Goal: Transaction & Acquisition: Purchase product/service

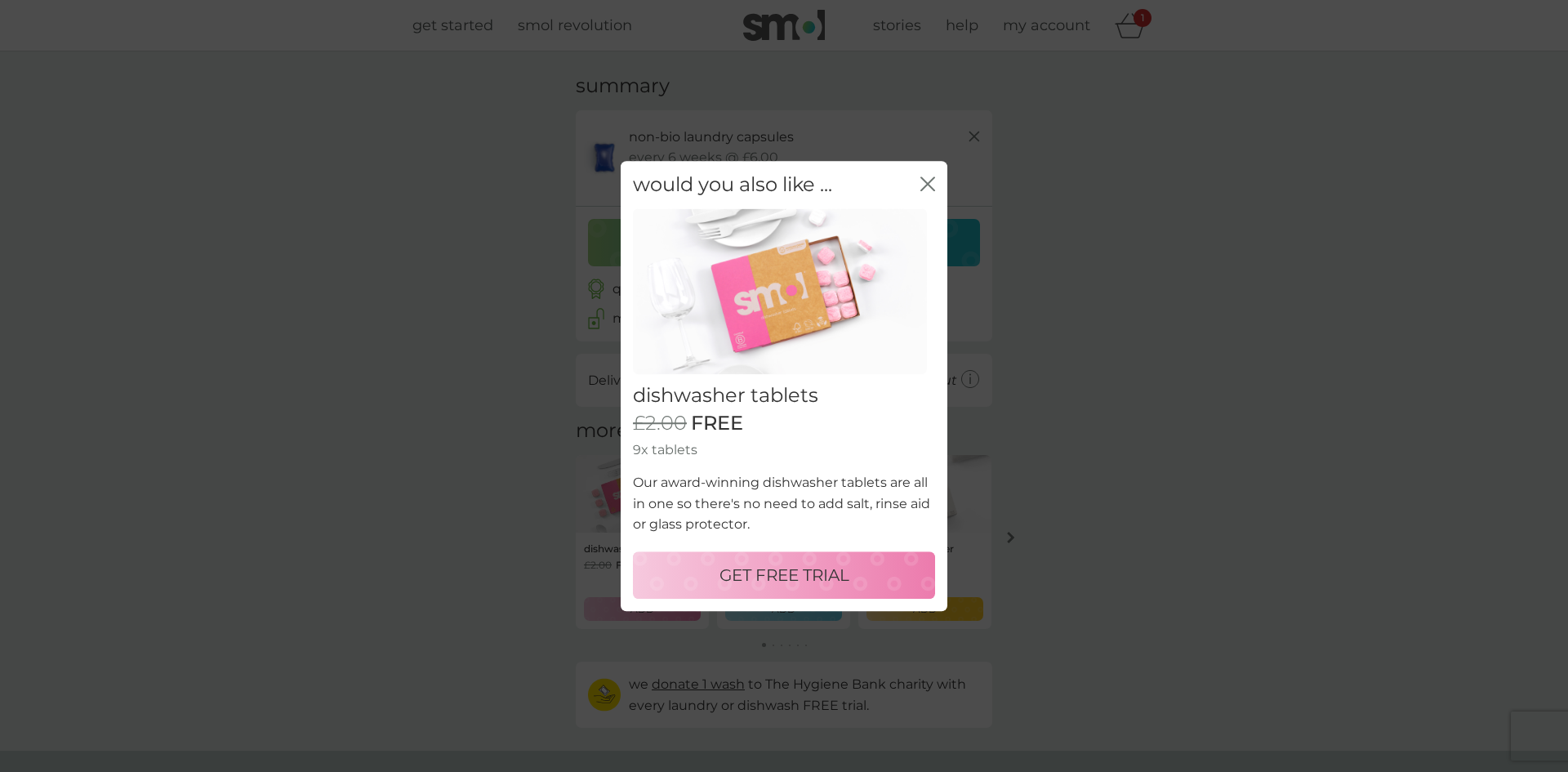
click at [922, 184] on icon "close" at bounding box center [928, 183] width 15 height 15
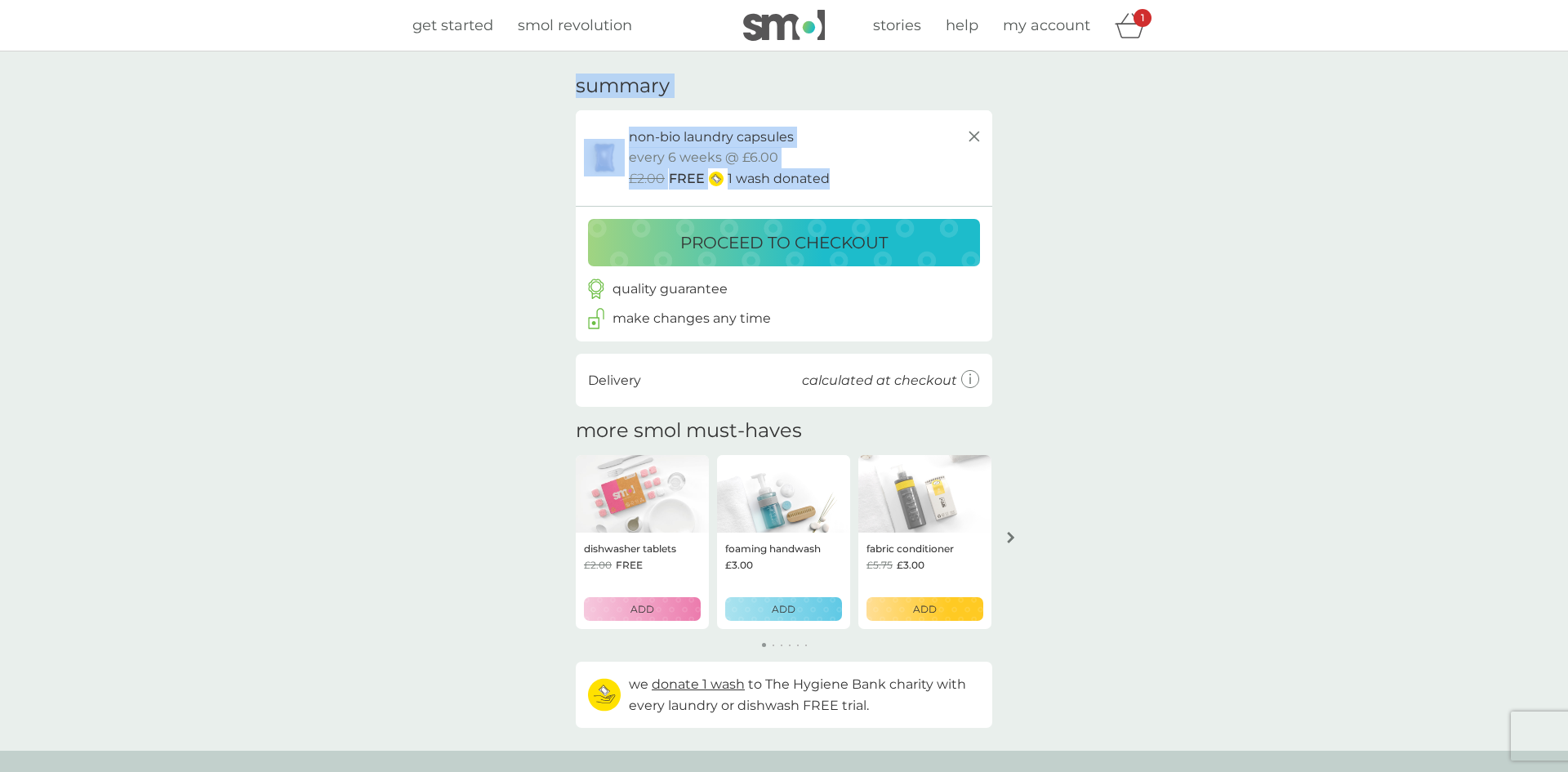
drag, startPoint x: 1104, startPoint y: 183, endPoint x: 1369, endPoint y: -69, distance: 365.7
click at [1369, 0] on html "get started smol revolution stories help my account 1 your basket summary non-b…" at bounding box center [784, 569] width 1568 height 1138
click at [1272, 103] on div "your basket summary non-bio laundry capsules trial pack every 6 weeks @ £6.00 £…" at bounding box center [784, 401] width 1568 height 699
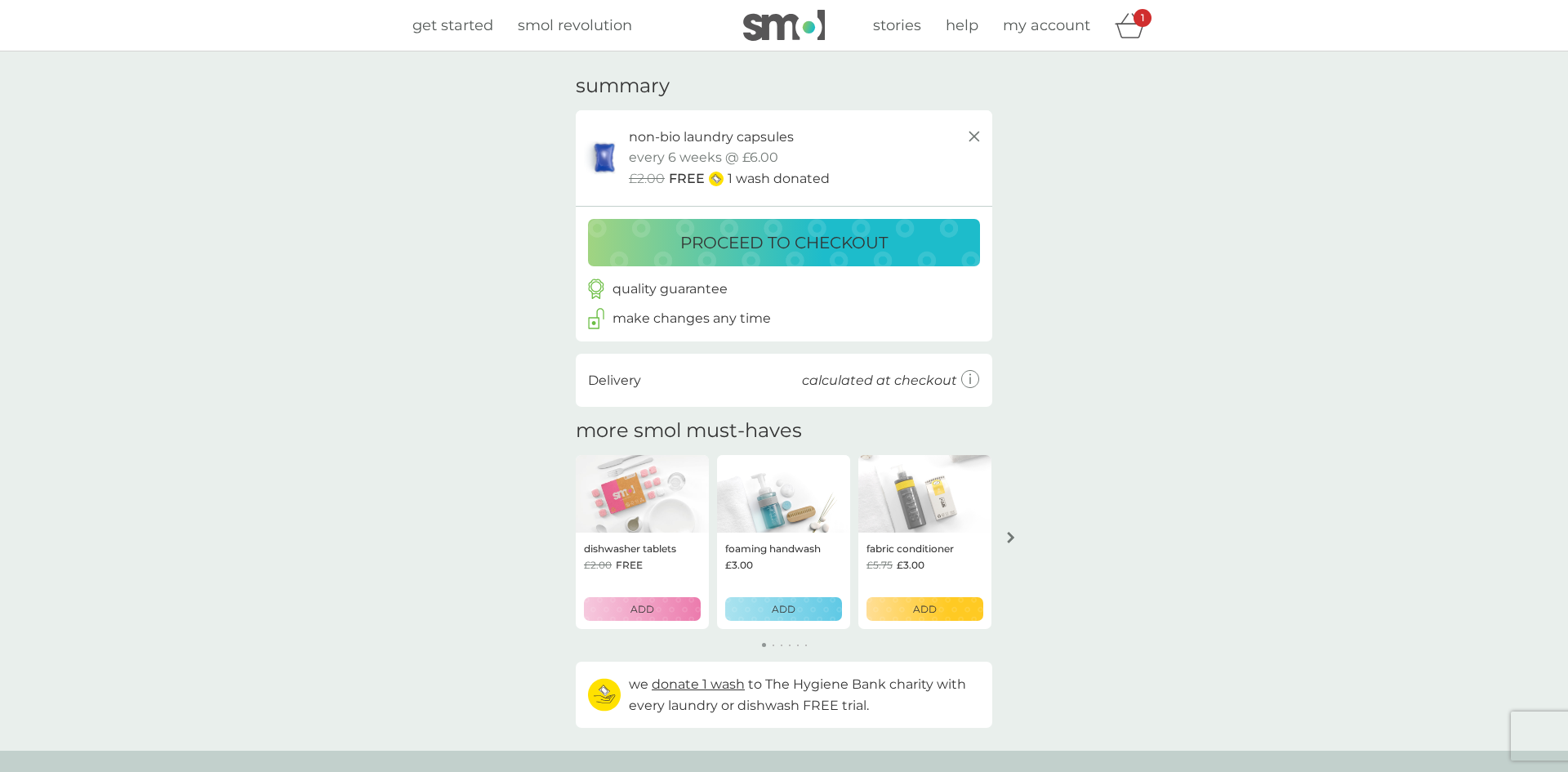
click at [842, 259] on button "proceed to checkout" at bounding box center [784, 242] width 392 height 48
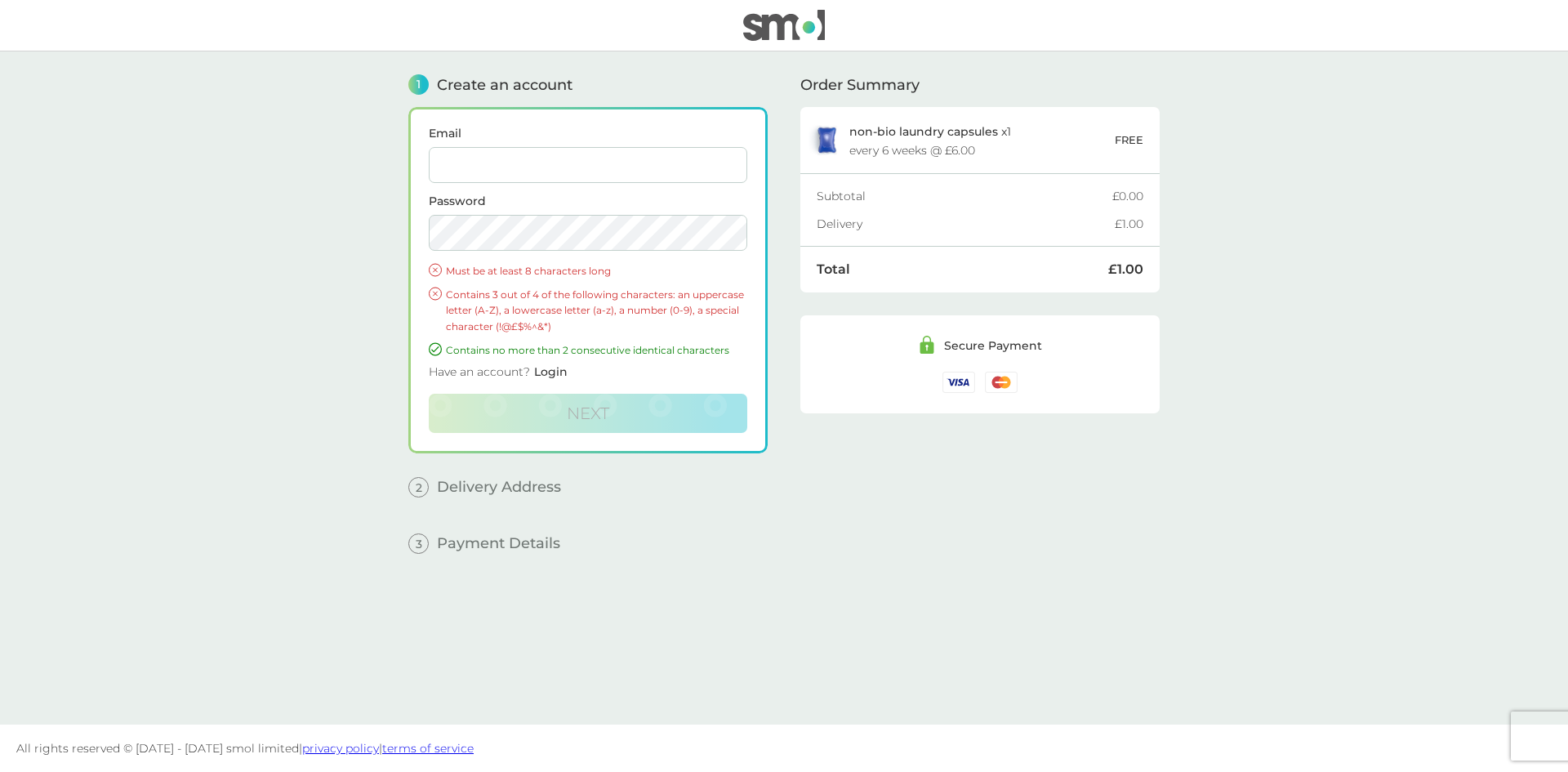
click at [478, 150] on input "Email" at bounding box center [588, 164] width 318 height 36
type input "colemanhelen@hotmail.co.uk"
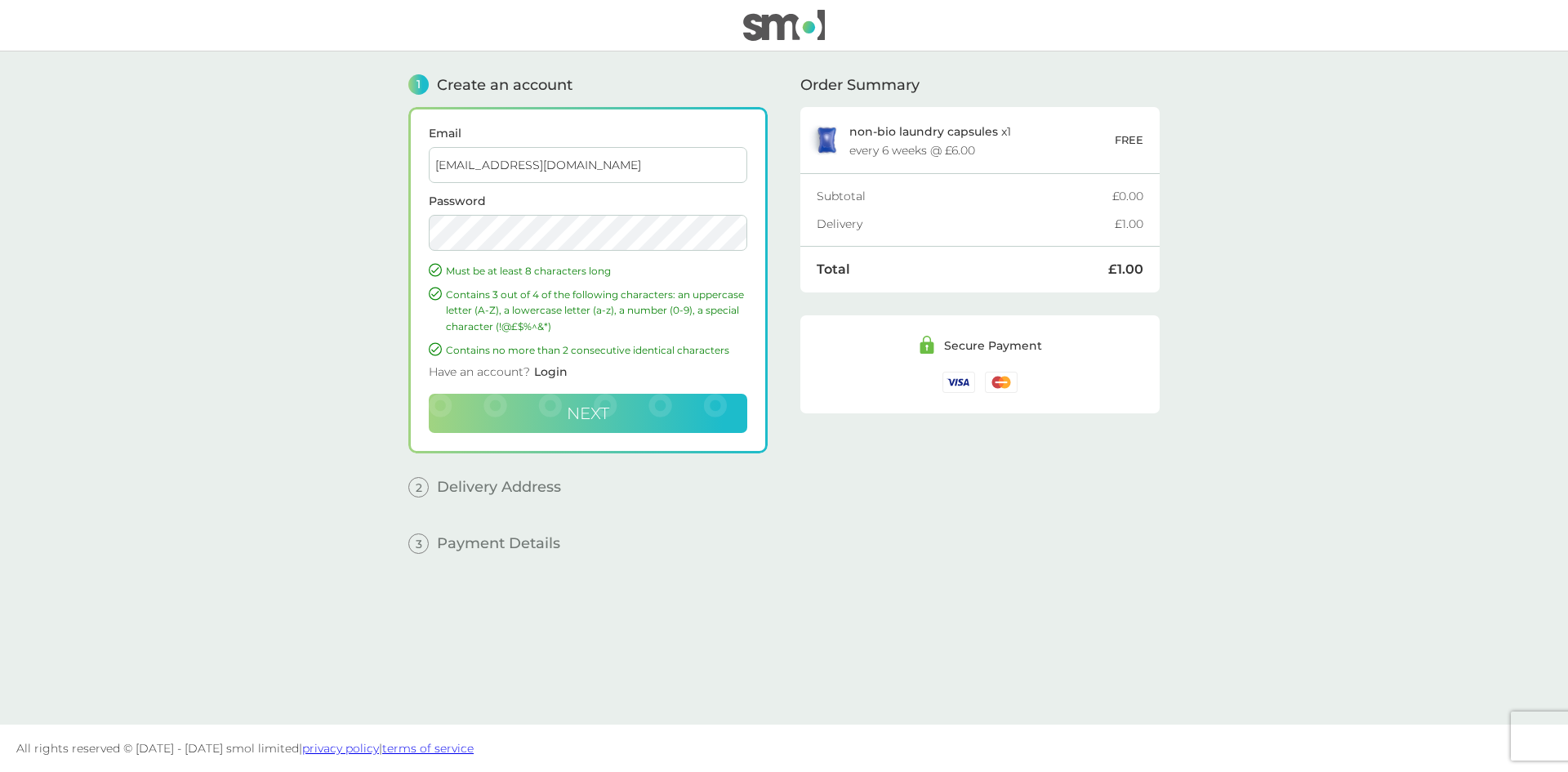
click at [579, 407] on span "Next" at bounding box center [588, 413] width 42 height 19
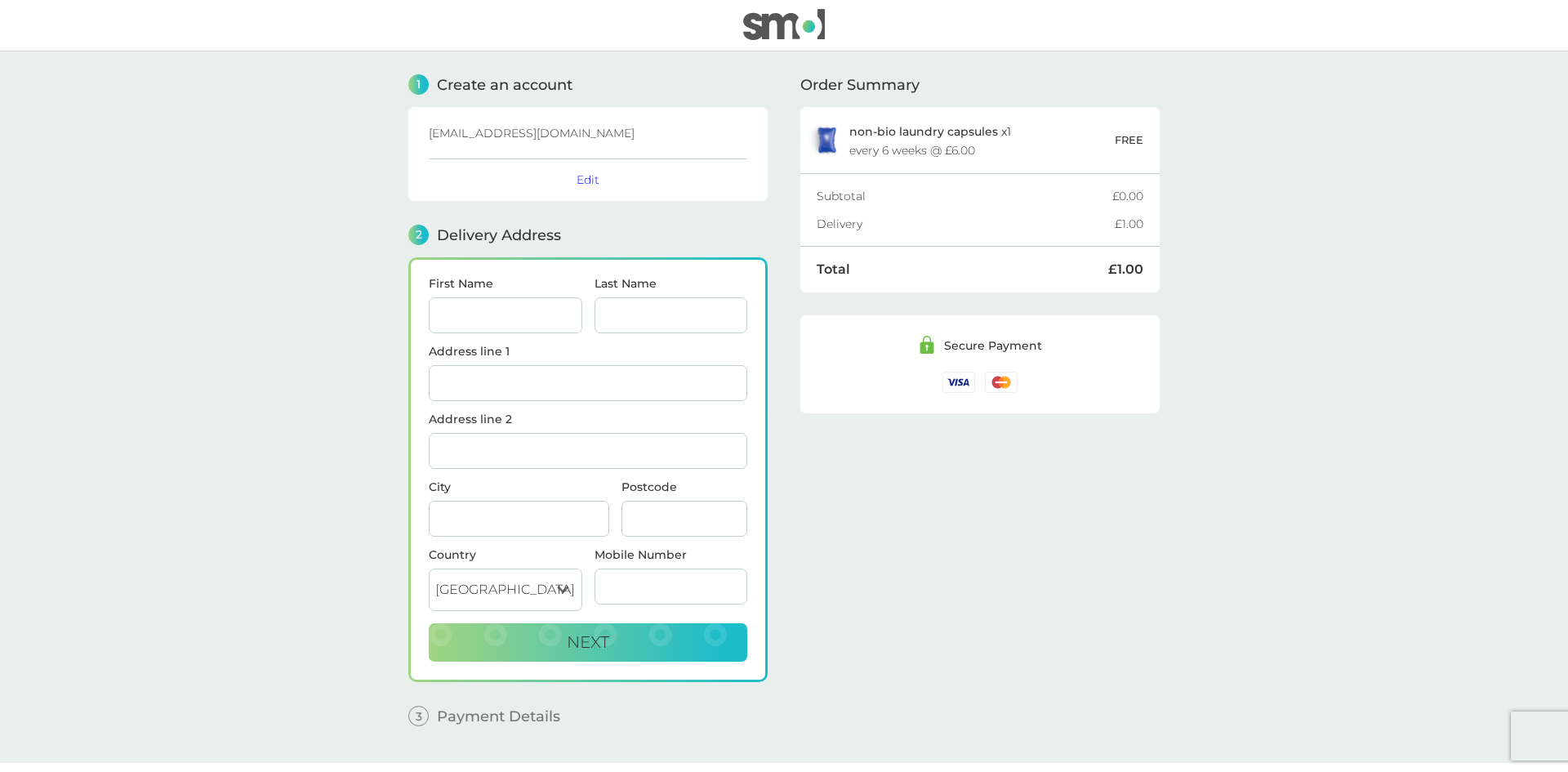
scroll to position [38, 0]
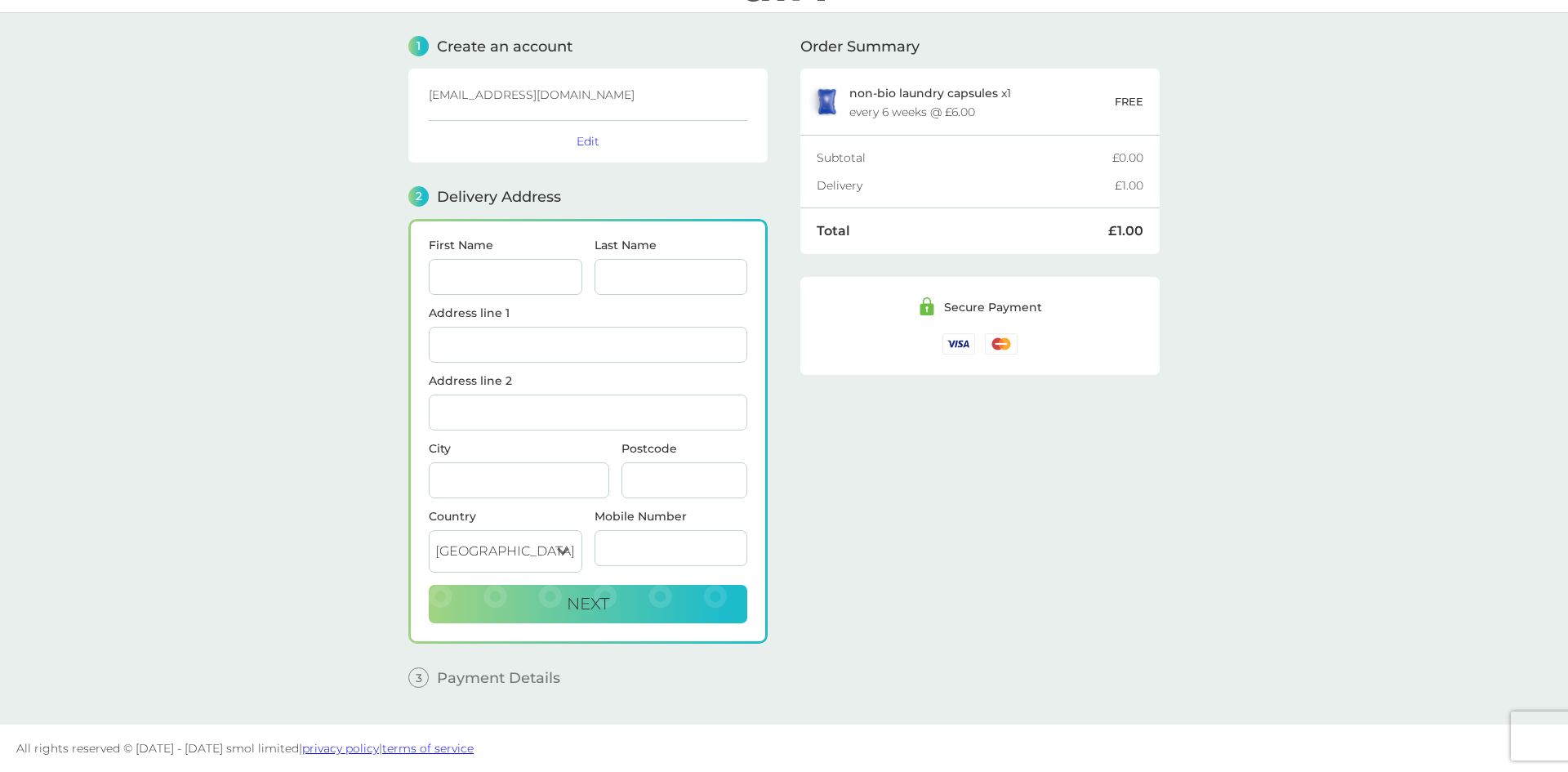
click at [469, 294] on div "First Name" at bounding box center [505, 273] width 165 height 68
click at [470, 285] on input "First Name" at bounding box center [506, 277] width 154 height 36
type input "[PERSON_NAME]"
click at [660, 338] on input "Address line 1" at bounding box center [588, 344] width 318 height 36
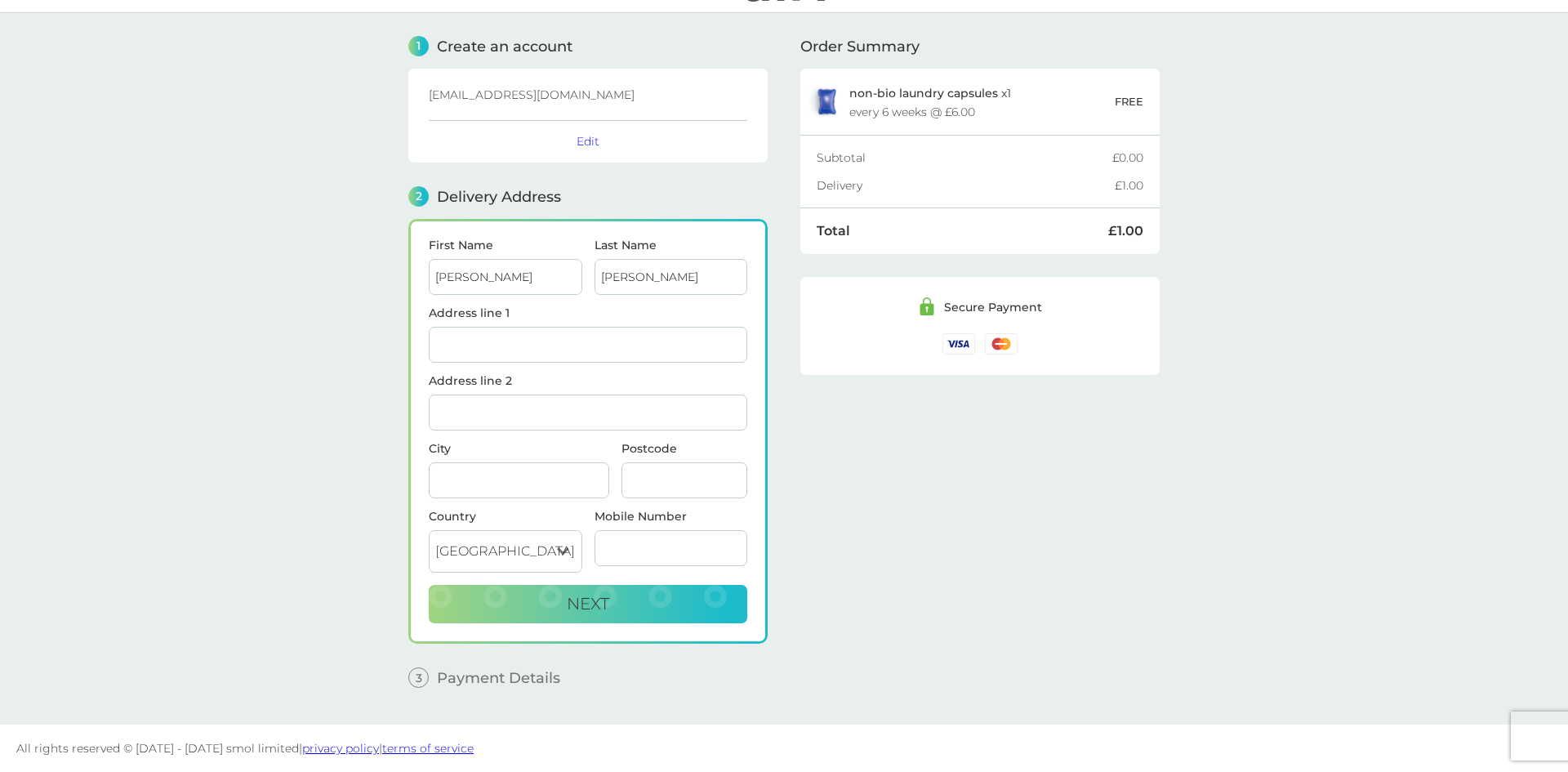
type input "Flat 7 The Conifers"
type input "[GEOGRAPHIC_DATA]"
type input "GL52 5DP"
type input "07742842180"
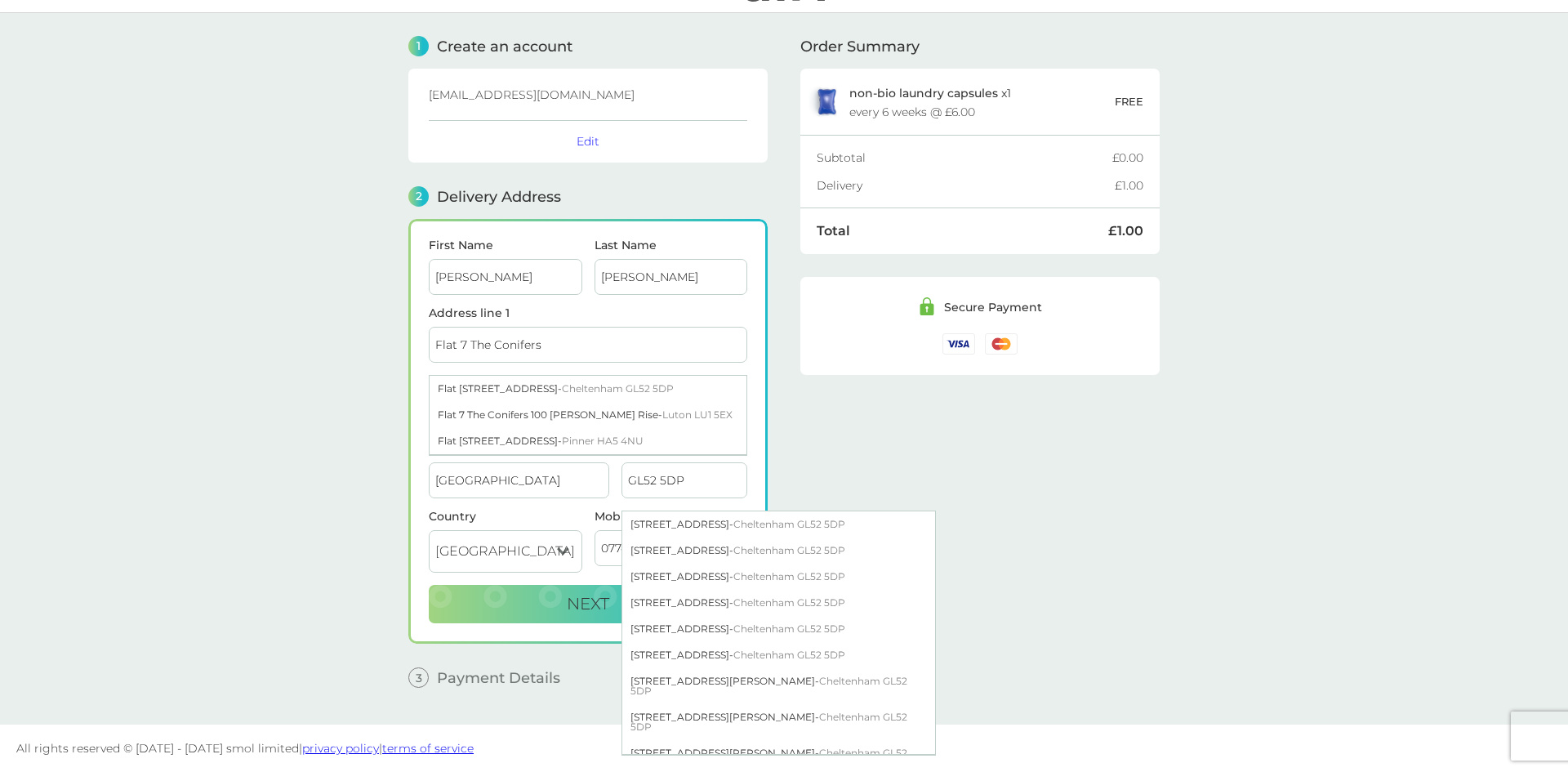
click at [539, 531] on select "United Kingdom Jersey Guernsey Isle of Man" at bounding box center [506, 551] width 154 height 42
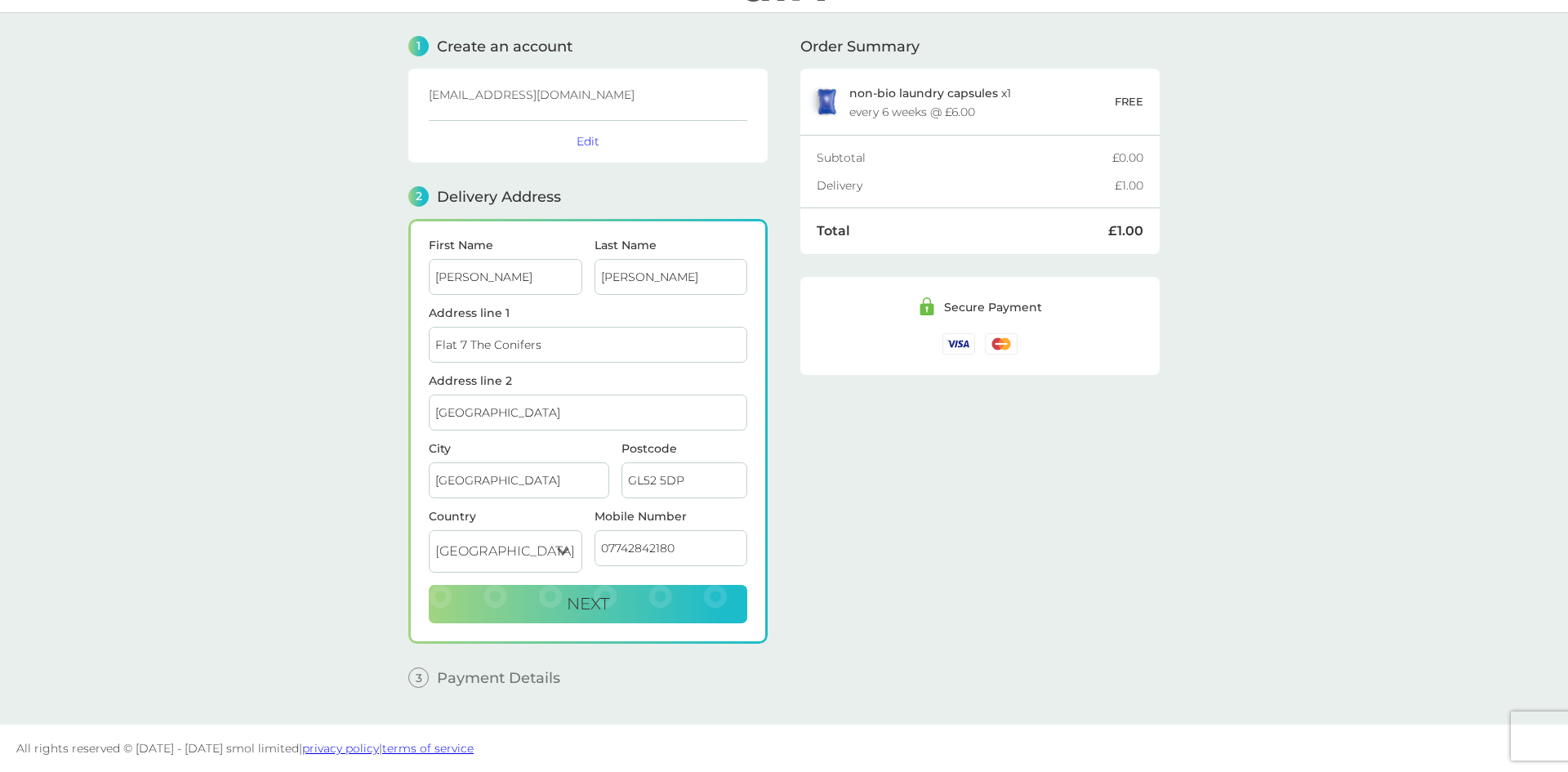
click at [671, 541] on input "07742842180" at bounding box center [671, 547] width 154 height 36
click at [711, 547] on input "07742842180" at bounding box center [671, 547] width 154 height 36
click at [904, 531] on div "Order Summary non-bio laundry capsules x 1 every 6 weeks @ £6.00 FREE Subtotal …" at bounding box center [980, 356] width 359 height 687
click at [689, 619] on button "Next" at bounding box center [588, 604] width 318 height 39
checkbox input "true"
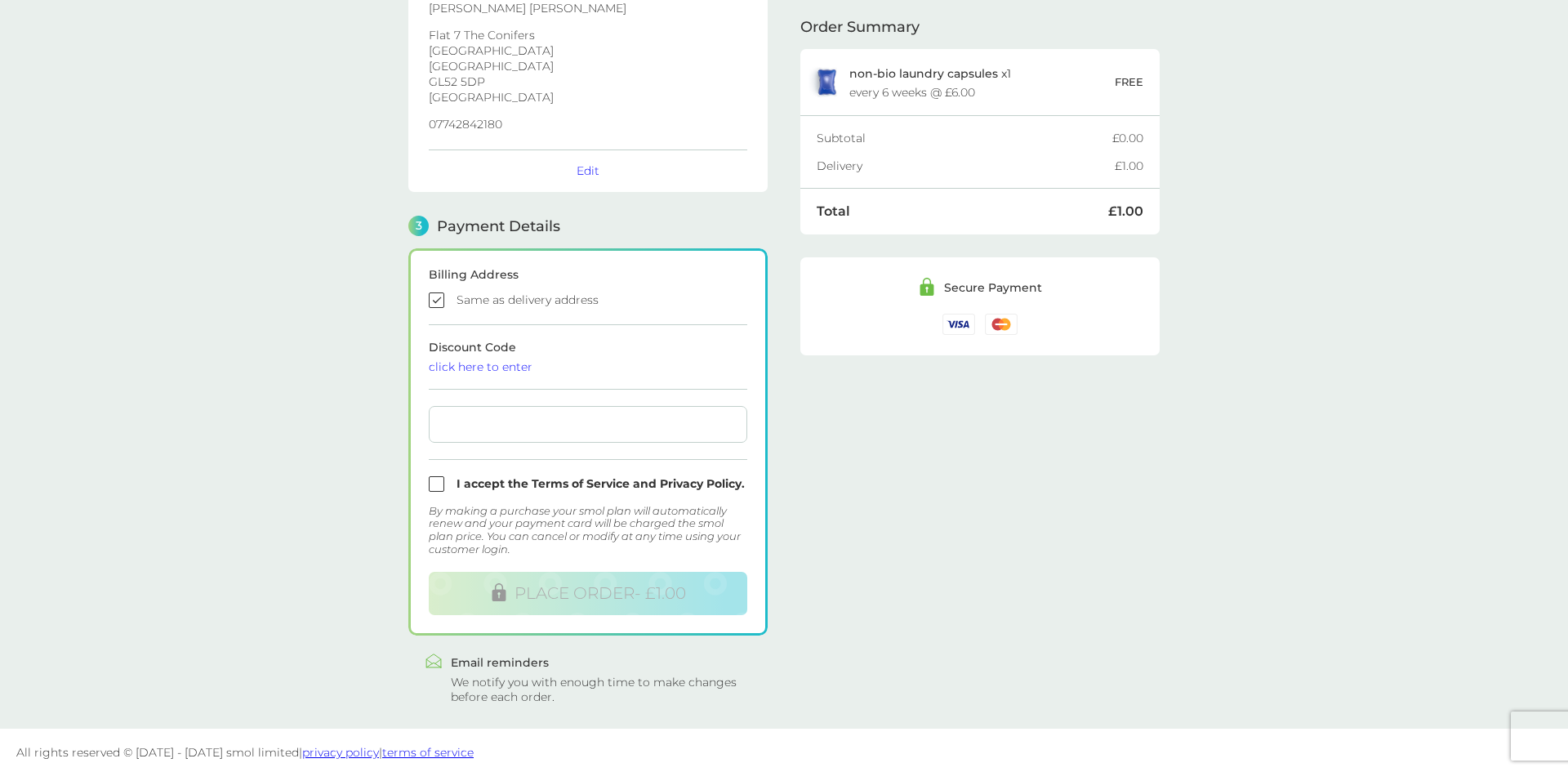
scroll to position [279, 0]
click at [516, 434] on div at bounding box center [588, 420] width 318 height 37
click at [363, 444] on main "1 Create an account colemanhelen@hotmail.co.uk Edit 2 Delivery Address Helen He…" at bounding box center [784, 248] width 1568 height 952
click at [424, 484] on div "Billing Address Same as delivery address Discount Code click here to enter I ac…" at bounding box center [588, 438] width 359 height 387
click at [430, 480] on input "checkbox" at bounding box center [588, 480] width 318 height 16
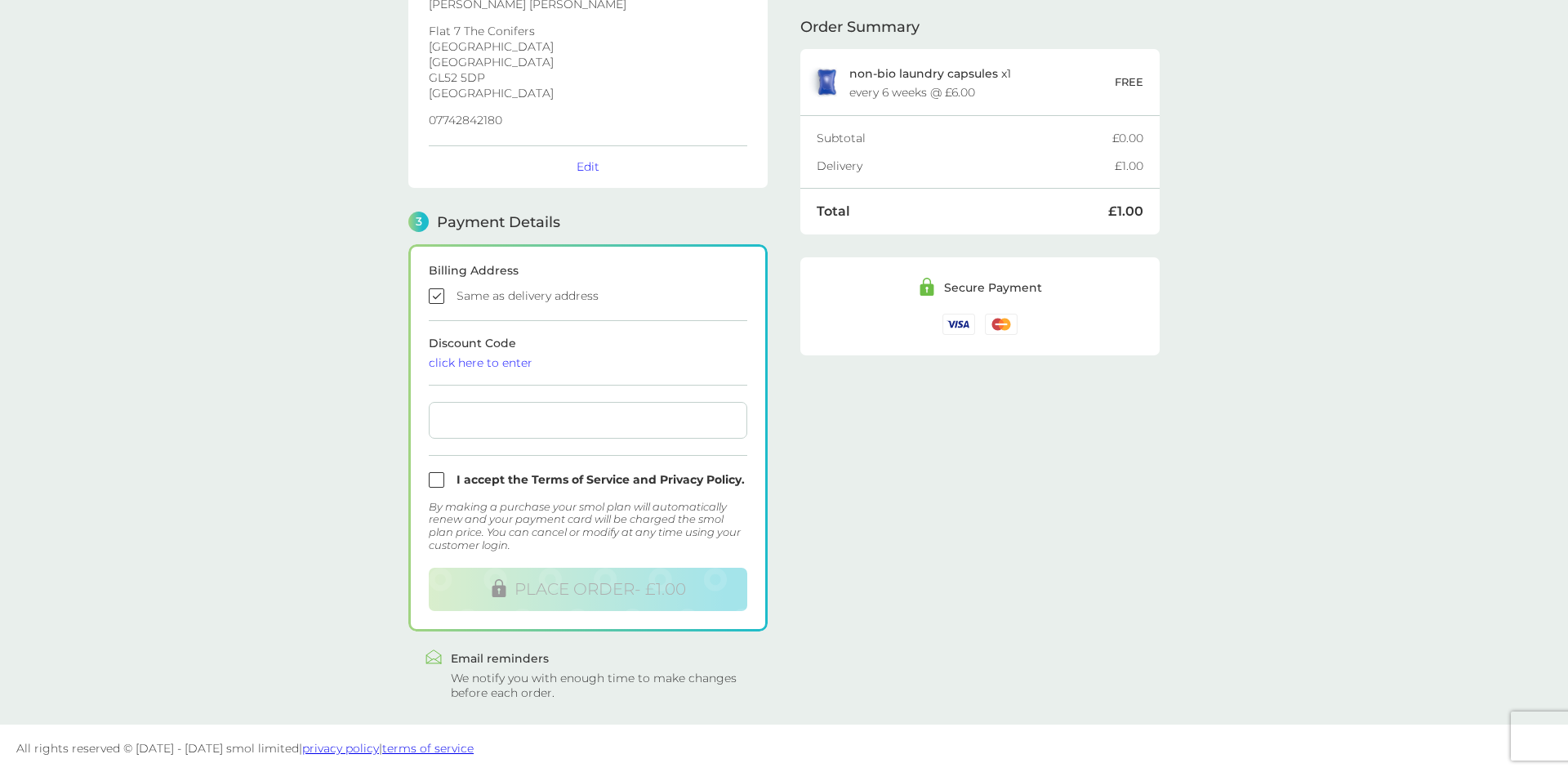
checkbox input "true"
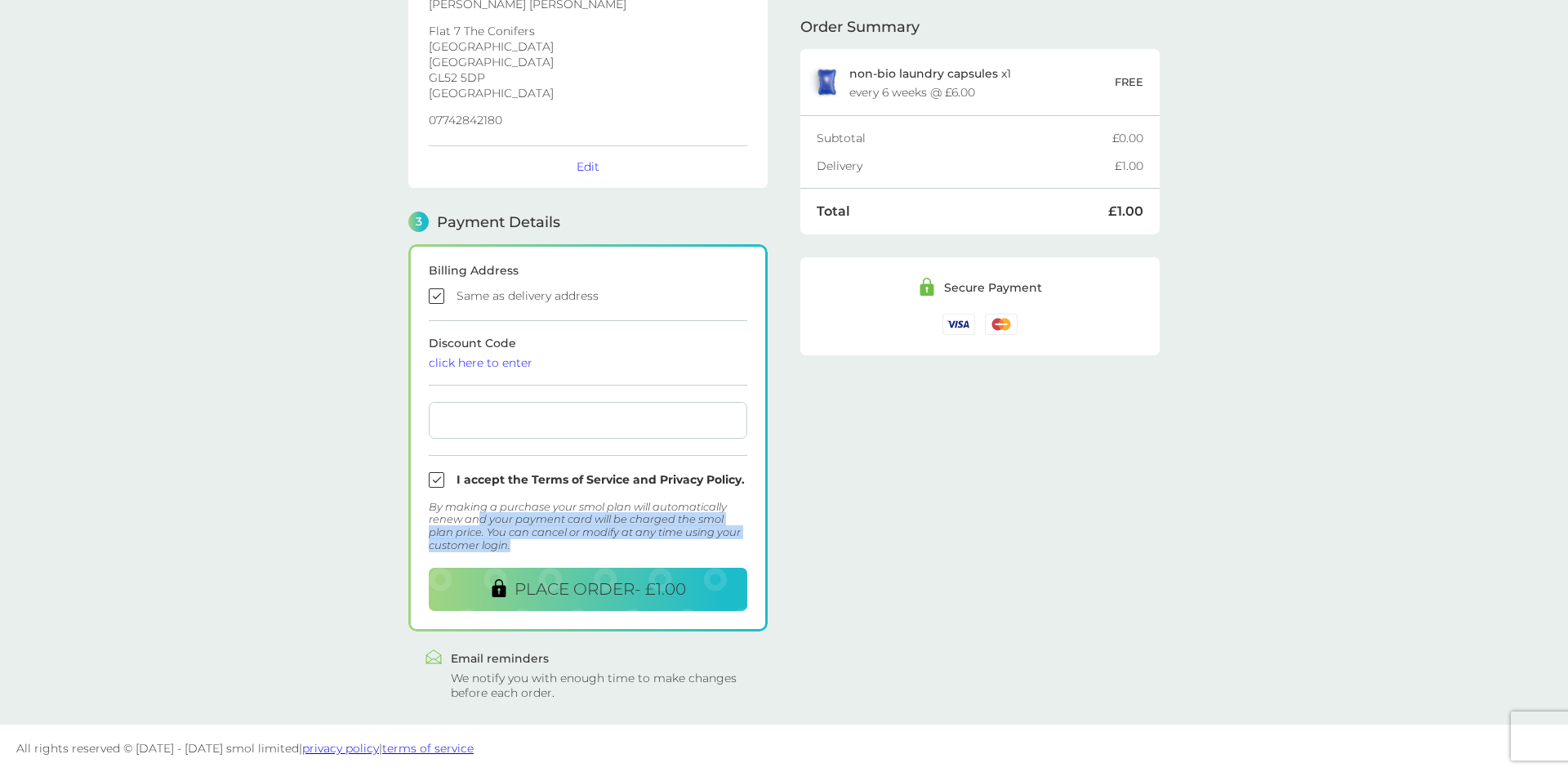
drag, startPoint x: 475, startPoint y: 518, endPoint x: 525, endPoint y: 539, distance: 54.2
click at [525, 539] on div "By making a purchase your smol plan will automatically renew and your payment c…" at bounding box center [588, 525] width 318 height 50
click at [528, 551] on form "Billing Address Same as delivery address Discount Code click here to enter I ac…" at bounding box center [588, 438] width 318 height 347
click at [565, 600] on button "PLACE ORDER - £1.00" at bounding box center [588, 589] width 318 height 43
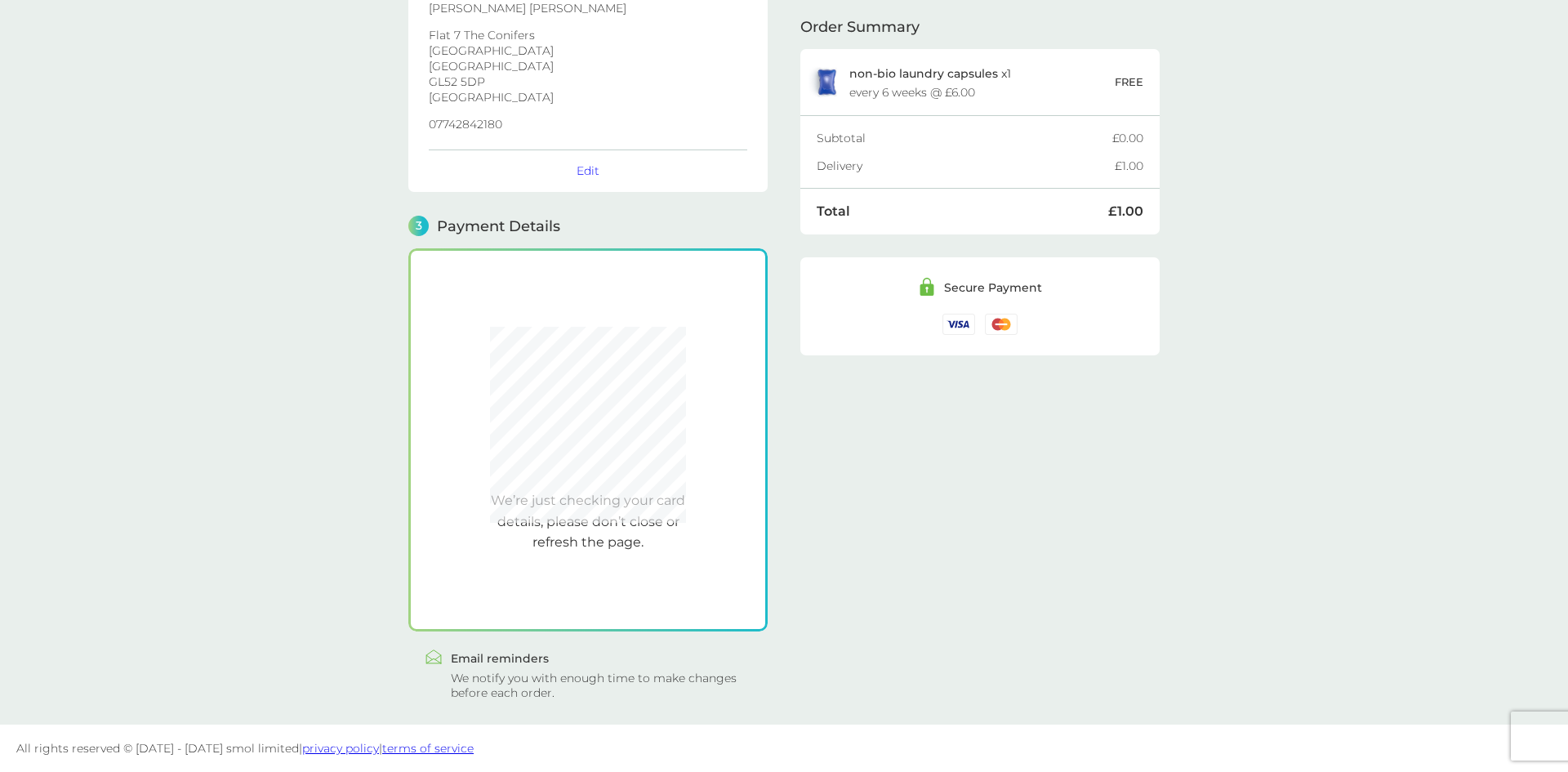
scroll to position [275, 0]
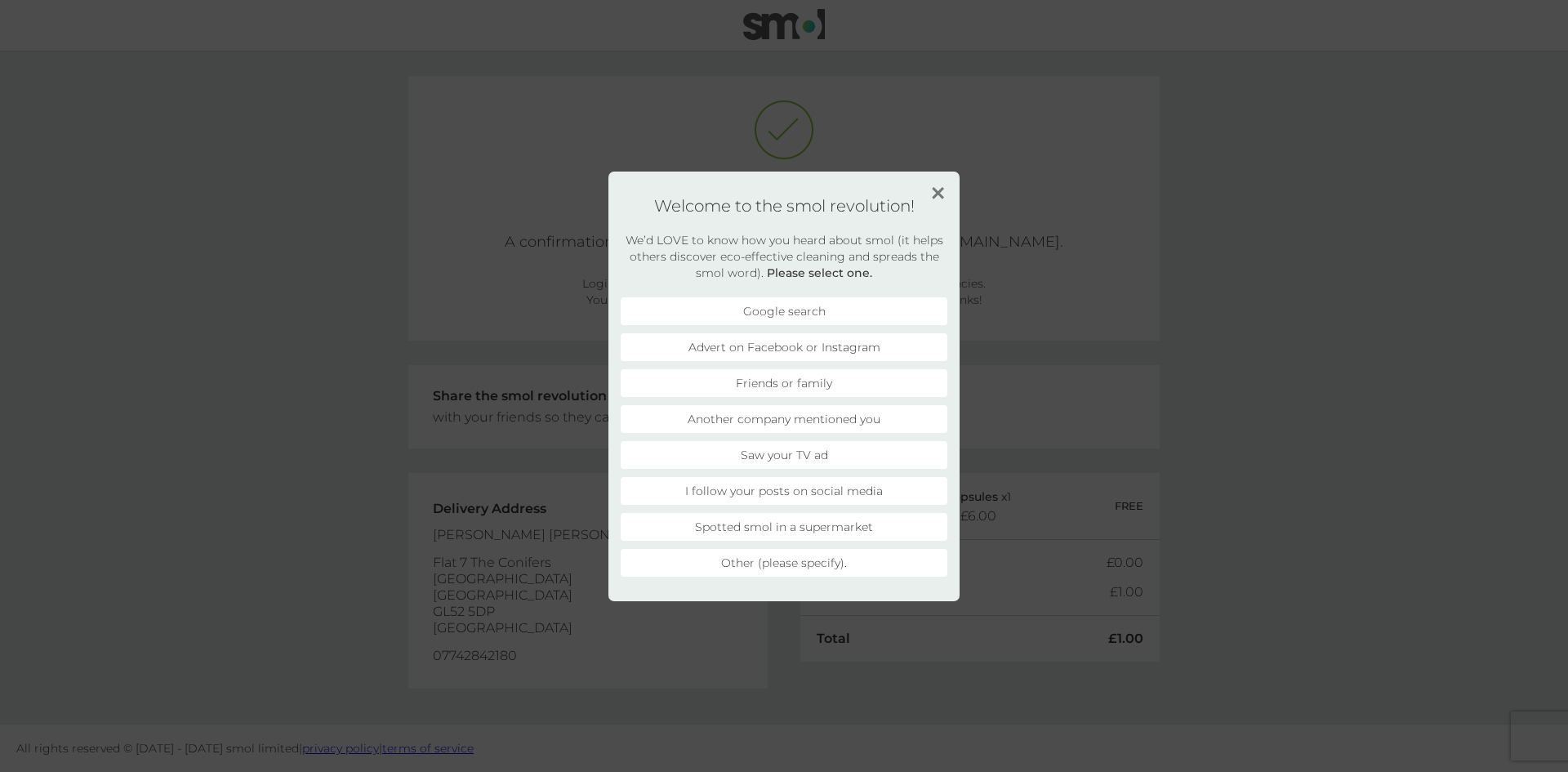
click at [762, 563] on li "Other (please specify)." at bounding box center [784, 562] width 326 height 27
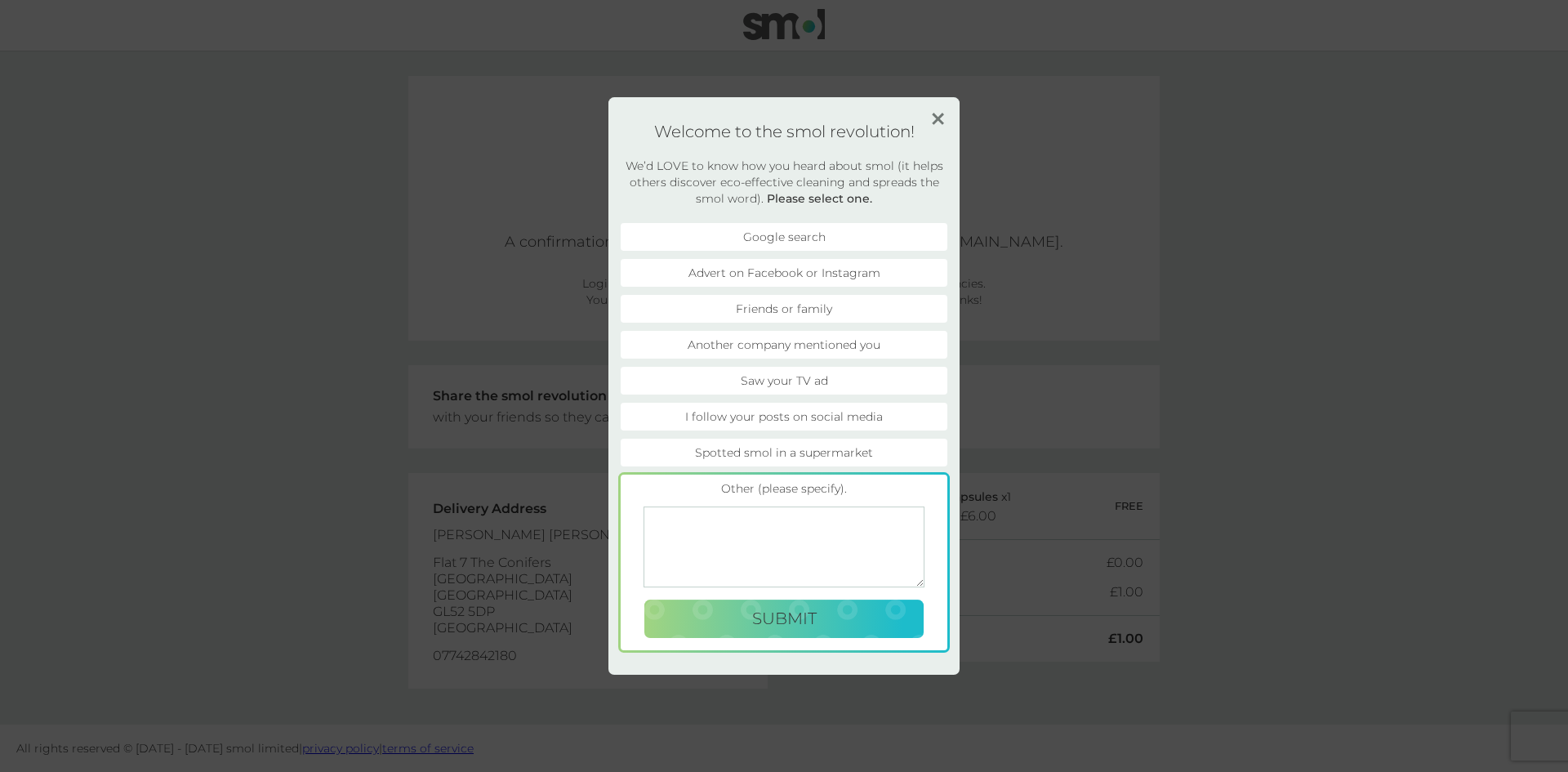
click at [762, 563] on textarea at bounding box center [784, 547] width 281 height 80
type textarea "Cashback Offer"
click at [763, 625] on span "Submit" at bounding box center [784, 618] width 65 height 19
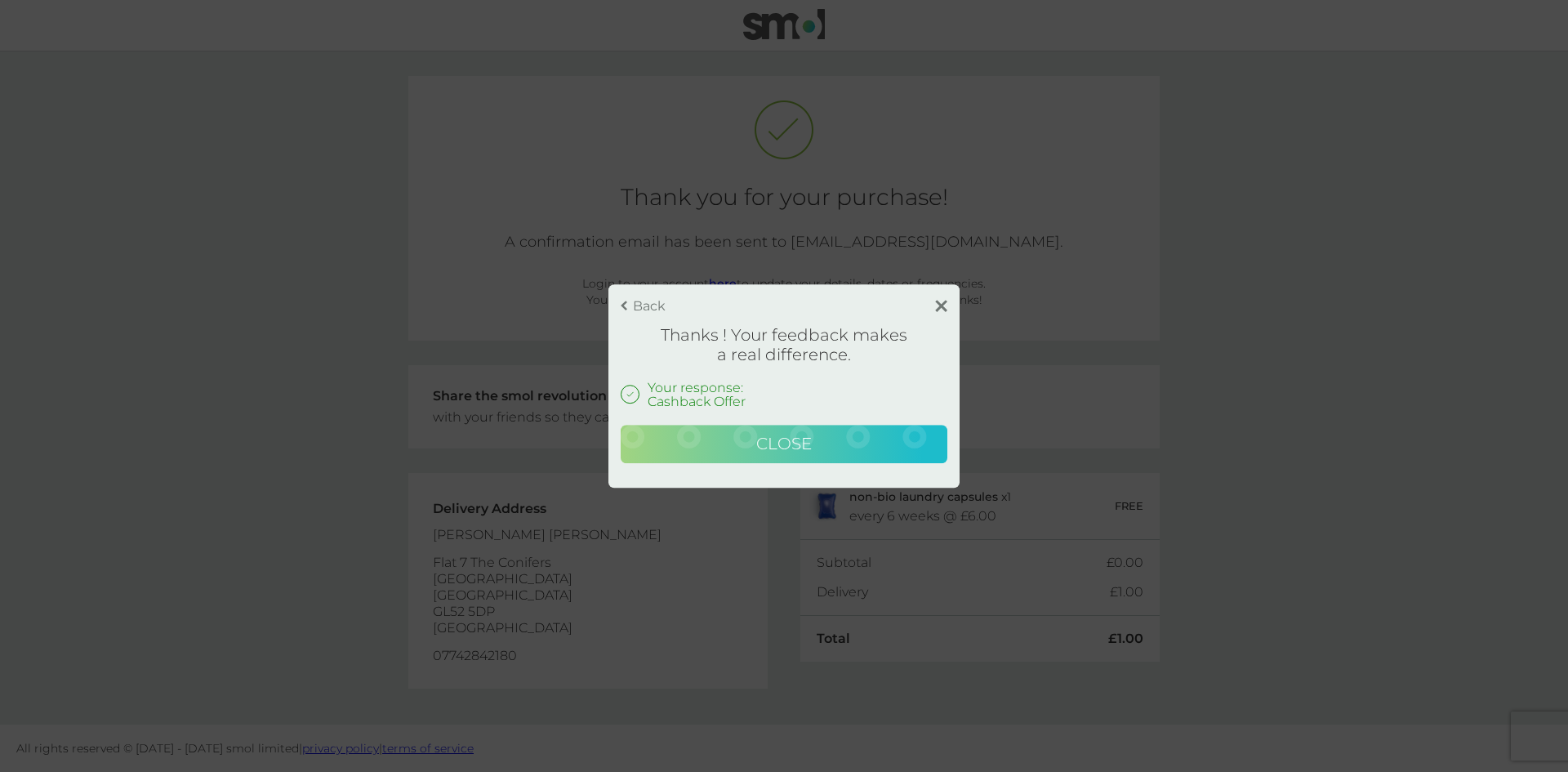
click at [787, 450] on span "Close" at bounding box center [784, 443] width 56 height 19
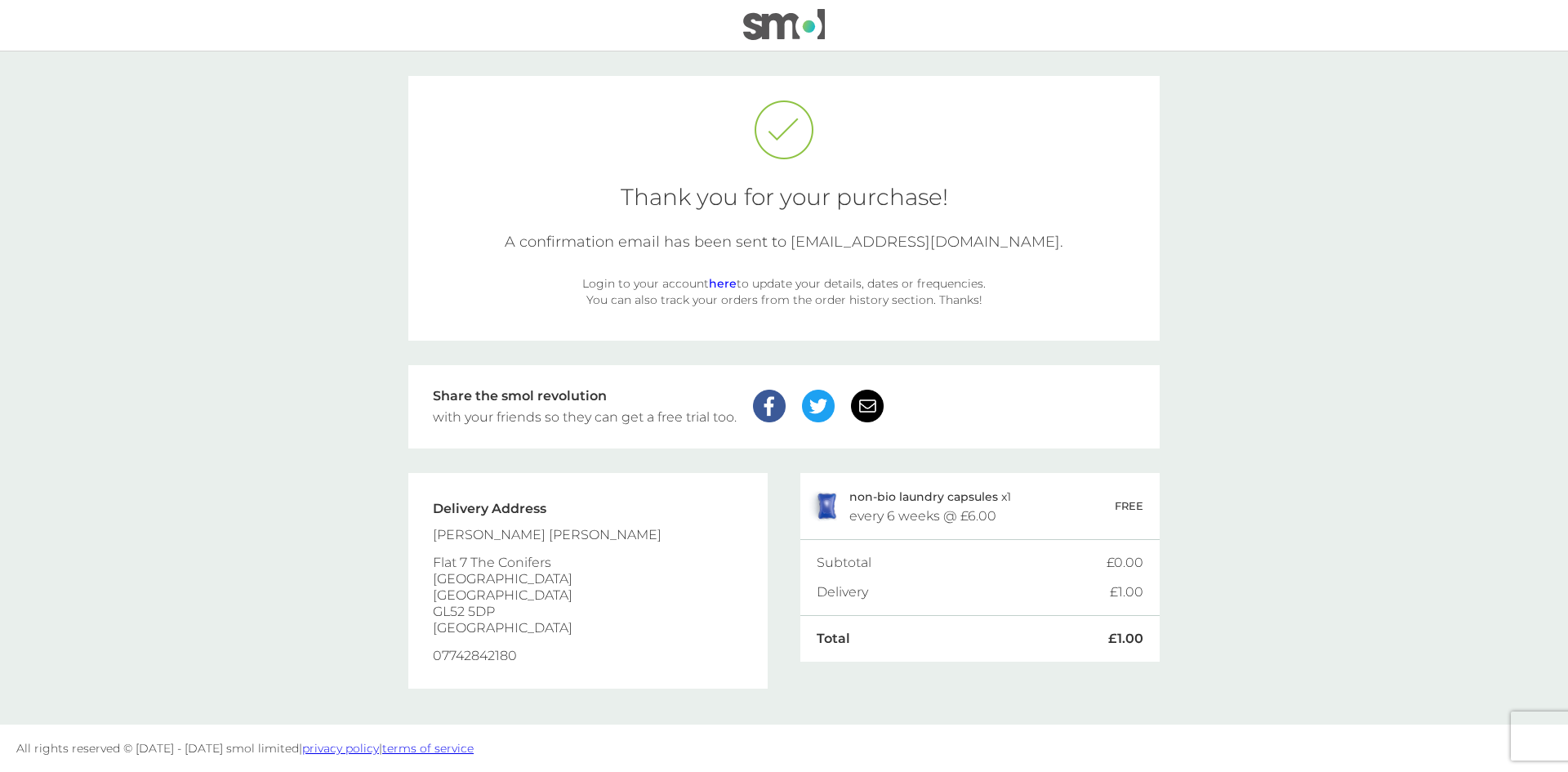
click at [709, 282] on link "here" at bounding box center [723, 283] width 27 height 15
